Goal: Use online tool/utility: Utilize a website feature to perform a specific function

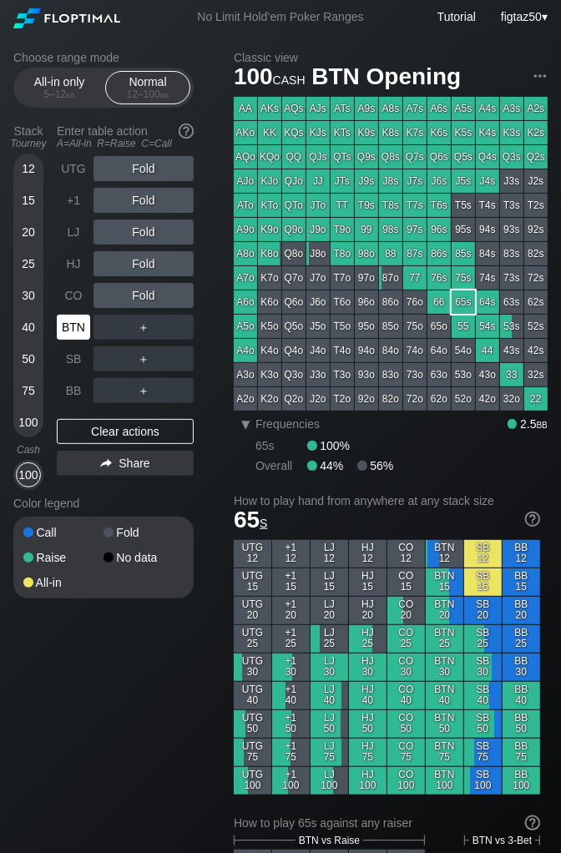
click at [70, 324] on div "BTN" at bounding box center [73, 327] width 33 height 25
click at [140, 327] on div "R ✕" at bounding box center [144, 327] width 33 height 25
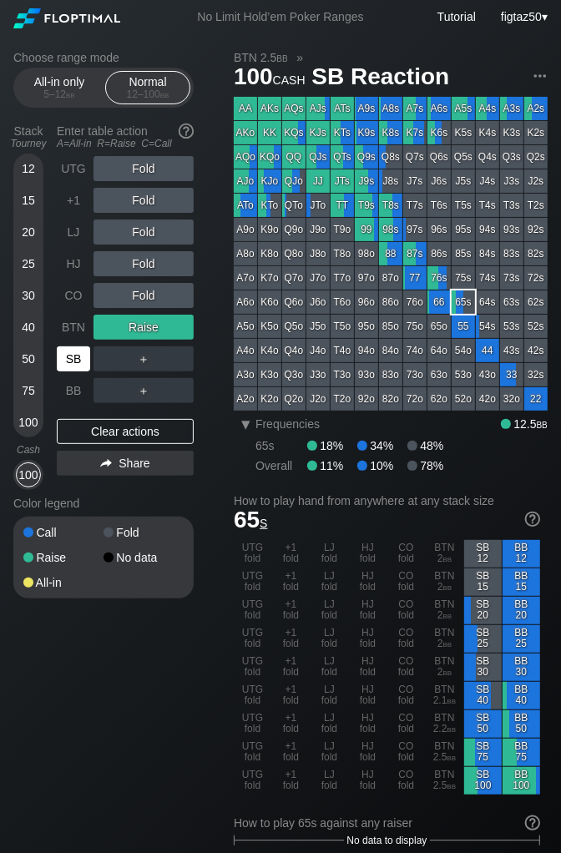
click at [75, 357] on div "SB" at bounding box center [73, 359] width 33 height 25
click at [70, 355] on div "SB" at bounding box center [73, 359] width 33 height 25
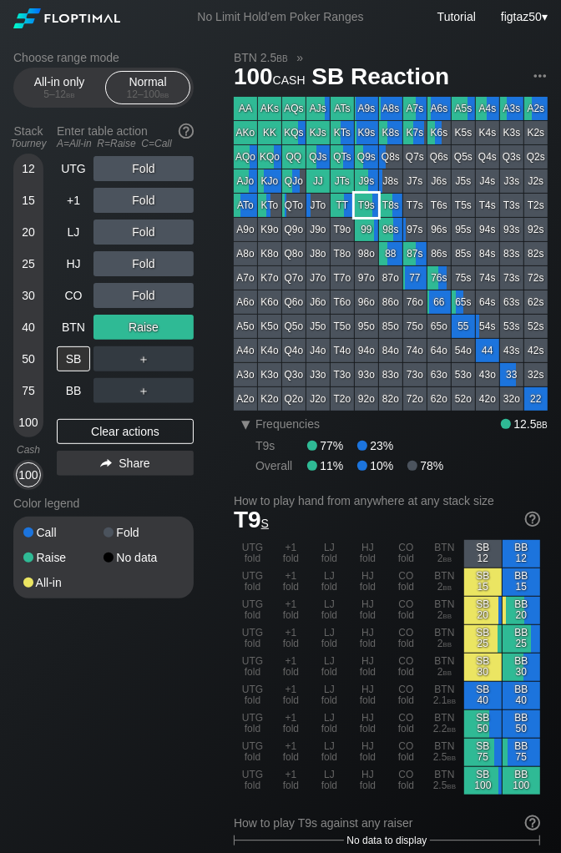
click at [364, 205] on div "T9s" at bounding box center [366, 205] width 23 height 23
click at [360, 205] on div "T9s" at bounding box center [366, 205] width 23 height 23
click at [148, 430] on div "Clear actions" at bounding box center [125, 431] width 137 height 25
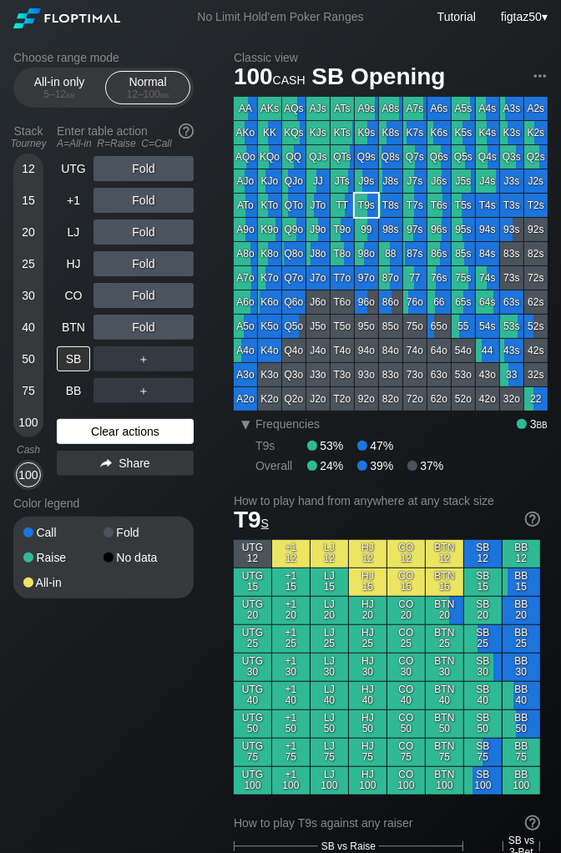
click at [148, 430] on div "Clear actions" at bounding box center [125, 431] width 137 height 25
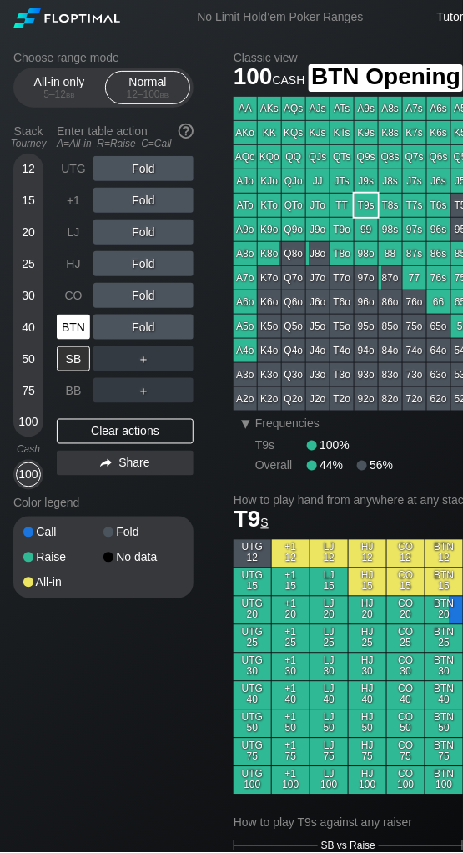
click at [72, 322] on div "BTN" at bounding box center [73, 327] width 33 height 25
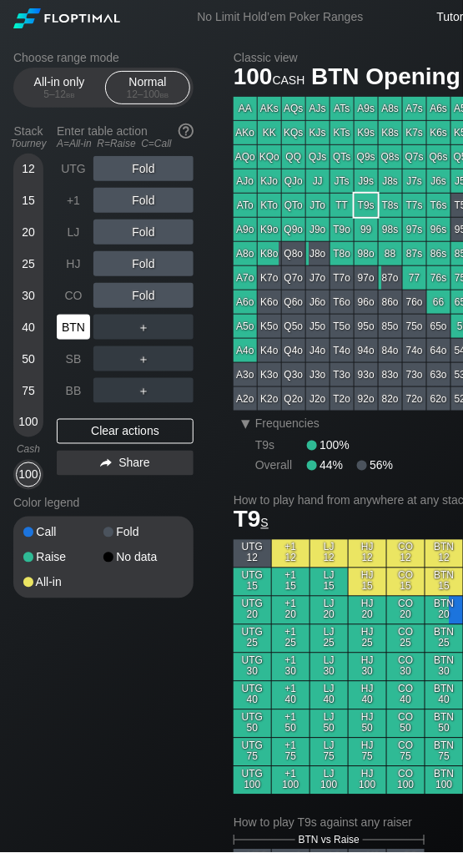
click at [72, 322] on div "BTN" at bounding box center [73, 327] width 33 height 25
click at [68, 261] on div "HJ" at bounding box center [73, 263] width 33 height 25
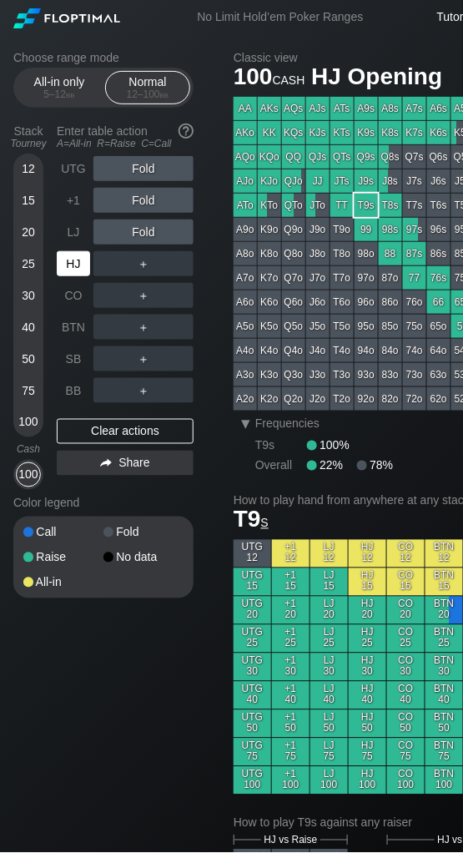
click at [68, 261] on div "HJ" at bounding box center [73, 263] width 33 height 25
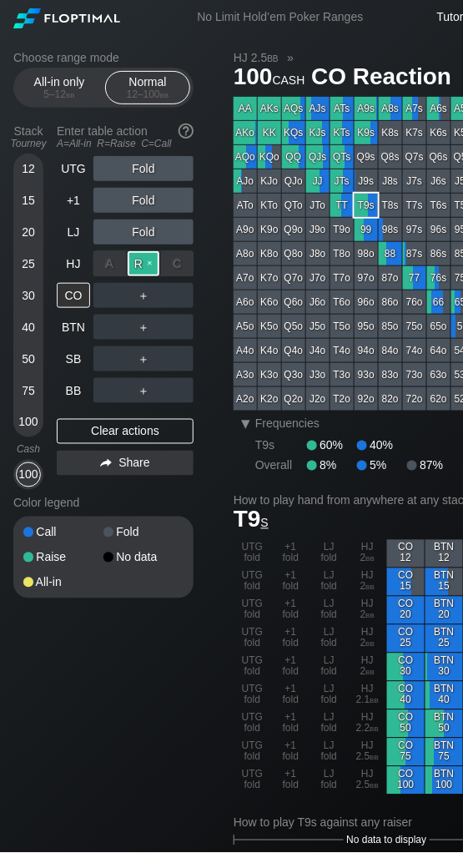
click at [141, 263] on div "R ✕" at bounding box center [144, 263] width 33 height 25
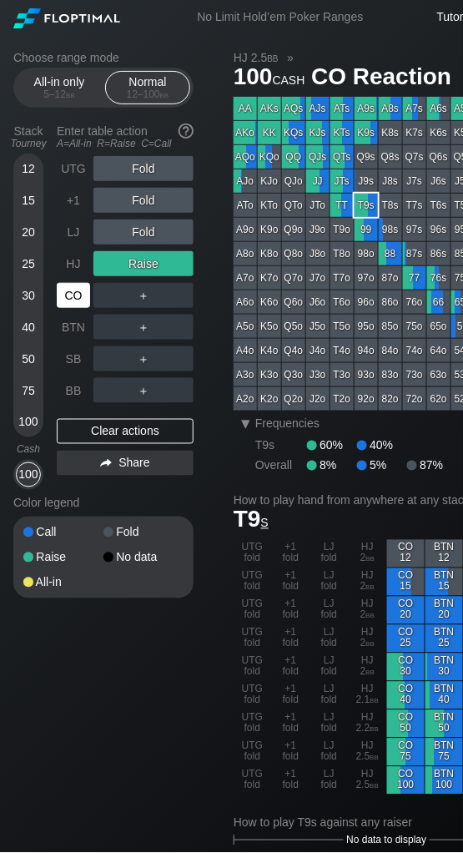
click at [75, 296] on div "CO" at bounding box center [73, 295] width 33 height 25
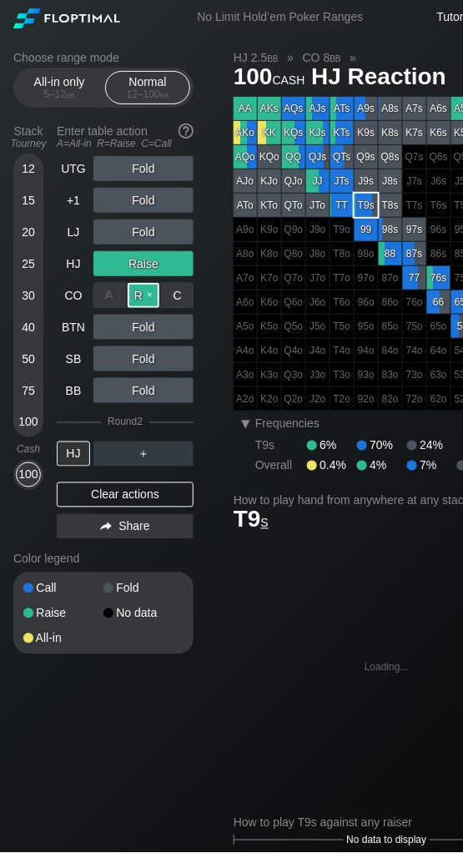
click at [144, 296] on div "R ✕" at bounding box center [144, 295] width 33 height 25
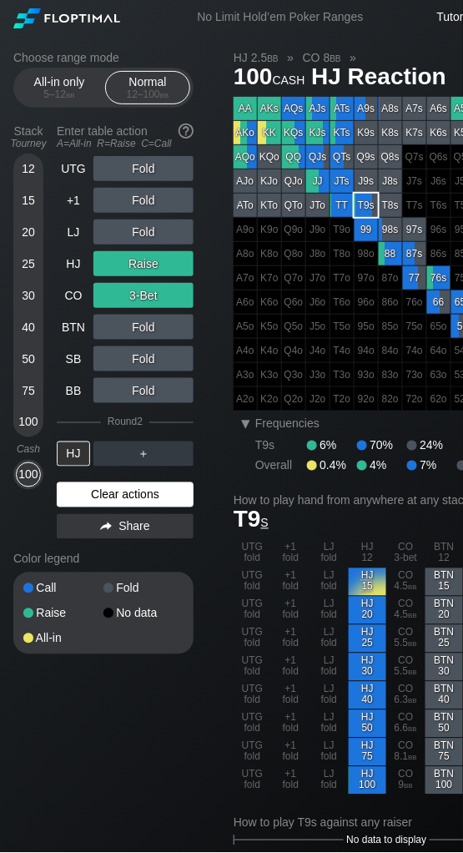
click at [124, 494] on div "Clear actions" at bounding box center [125, 495] width 137 height 25
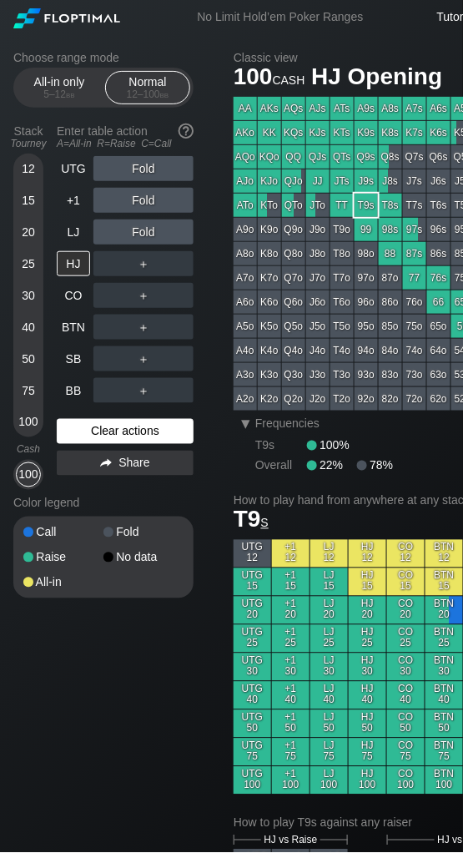
click at [124, 494] on div "Color legend" at bounding box center [103, 503] width 180 height 27
